Goal: Answer question/provide support

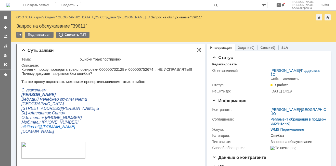
click at [89, 82] on p "Так же прошу подсказать механизм проверки/выявления таких ошибок." at bounding box center [108, 81] width 175 height 4
click at [107, 68] on p "Коллеги, прошу проверить транспортировки 000000732128 и 000000752674 , НЕ ИСПРА…" at bounding box center [108, 71] width 175 height 8
copy p "000000732128"
click at [107, 69] on p "Коллеги, прошу проверить транспортировки 000000732128 и 000000752674 , НЕ ИСПРА…" at bounding box center [108, 71] width 175 height 8
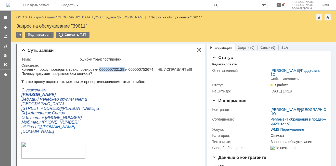
click at [107, 69] on p "Коллеги, прошу проверить транспортировки 000000732128 и 000000752674 , НЕ ИСПРА…" at bounding box center [108, 71] width 175 height 8
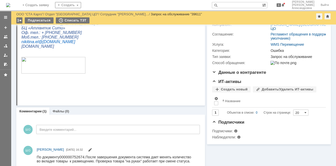
scroll to position [77, 0]
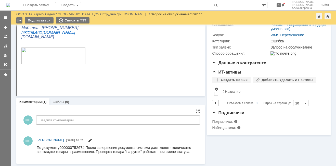
click at [92, 140] on span at bounding box center [90, 141] width 4 height 4
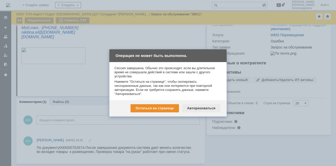
drag, startPoint x: 170, startPoint y: 110, endPoint x: 200, endPoint y: 109, distance: 29.3
click at [200, 109] on div "Остаться на странице Авторизоваться" at bounding box center [167, 108] width 117 height 16
click at [200, 109] on div "Авторизоваться" at bounding box center [201, 108] width 38 height 8
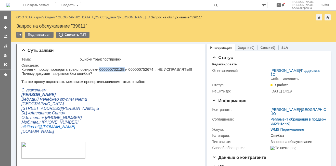
drag, startPoint x: 117, startPoint y: 69, endPoint x: 93, endPoint y: 70, distance: 23.4
click at [93, 70] on p "Коллеги, прошу проверить транспортировки 000000732128 и 000000752674 , НЕ ИСПРА…" at bounding box center [108, 71] width 175 height 8
copy p "000000732128"
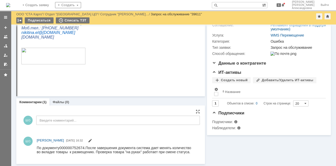
scroll to position [77, 0]
click at [92, 141] on span at bounding box center [90, 141] width 4 height 4
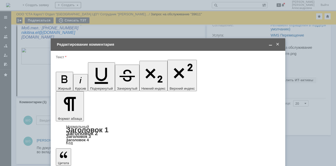
scroll to position [0, 0]
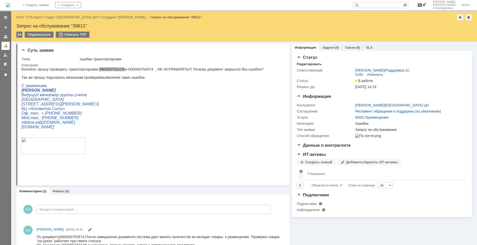
click at [6, 47] on div at bounding box center [6, 46] width 4 height 4
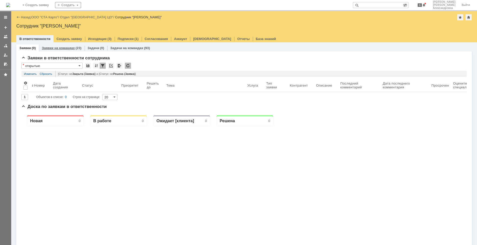
click at [58, 48] on link "Заявки на командах" at bounding box center [58, 48] width 33 height 4
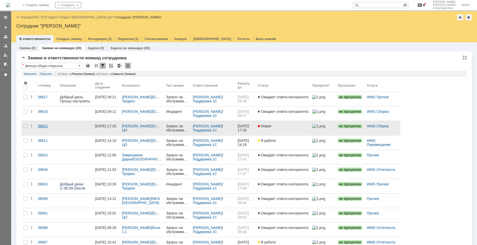
click at [50, 130] on link "39615" at bounding box center [47, 128] width 22 height 14
